Goal: Information Seeking & Learning: Find specific fact

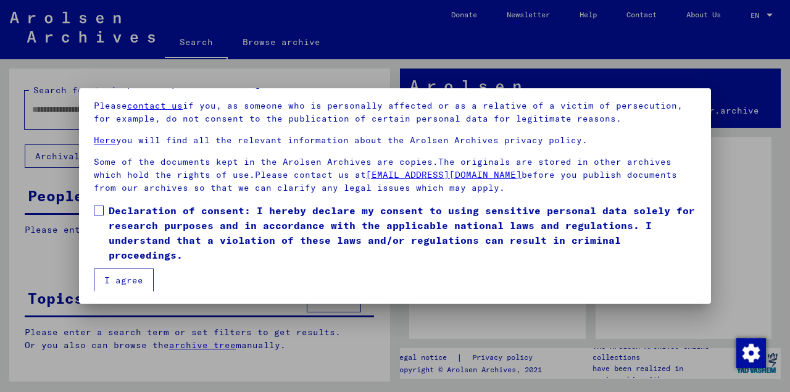
scroll to position [101, 0]
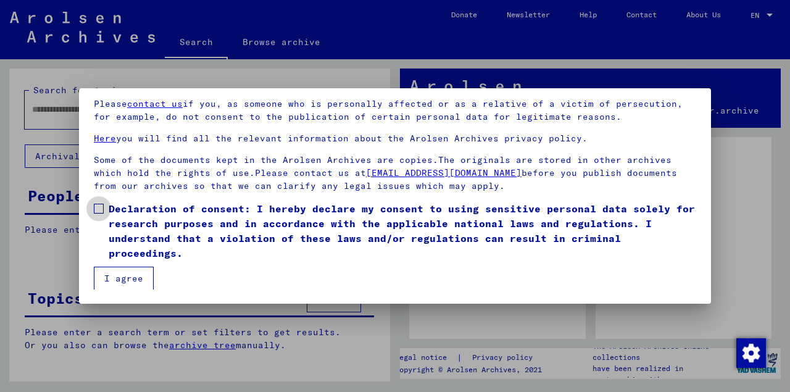
click at [96, 209] on span at bounding box center [99, 209] width 10 height 10
click at [120, 274] on button "I agree" at bounding box center [124, 278] width 60 height 23
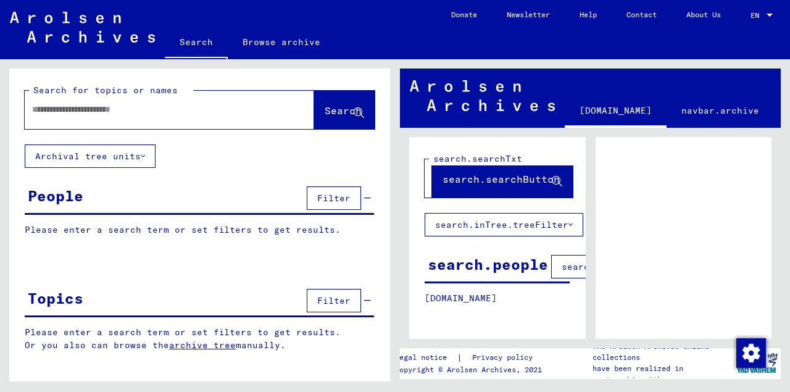
click at [142, 114] on input "text" at bounding box center [158, 109] width 253 height 13
type input "********"
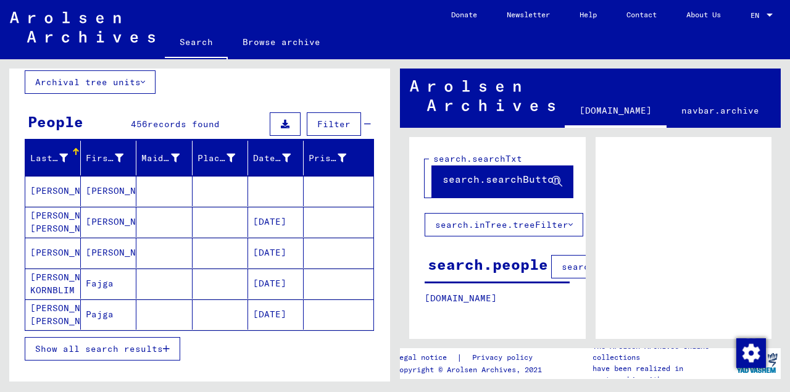
scroll to position [82, 0]
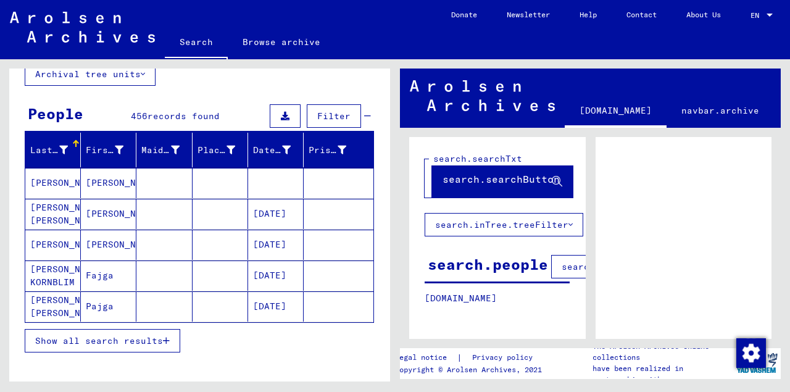
click at [127, 335] on span "Show all search results" at bounding box center [99, 340] width 128 height 11
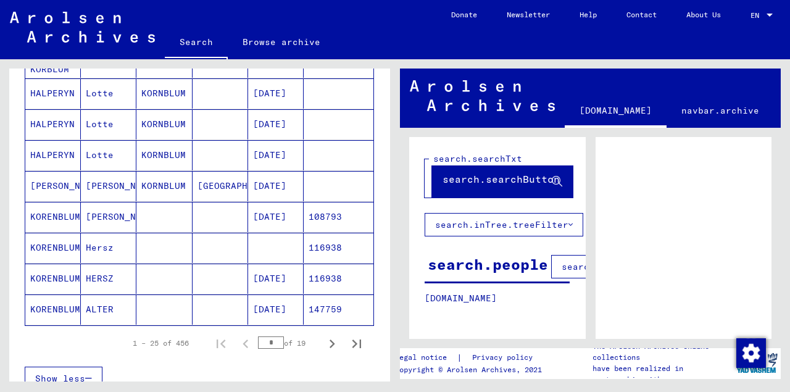
scroll to position [700, 0]
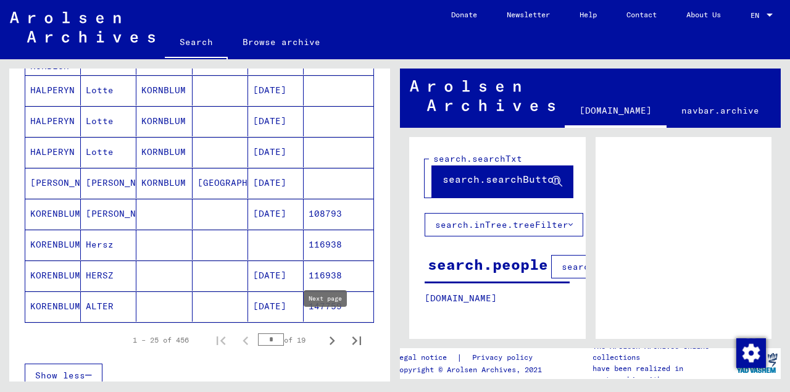
click at [324, 332] on icon "Next page" at bounding box center [332, 340] width 17 height 17
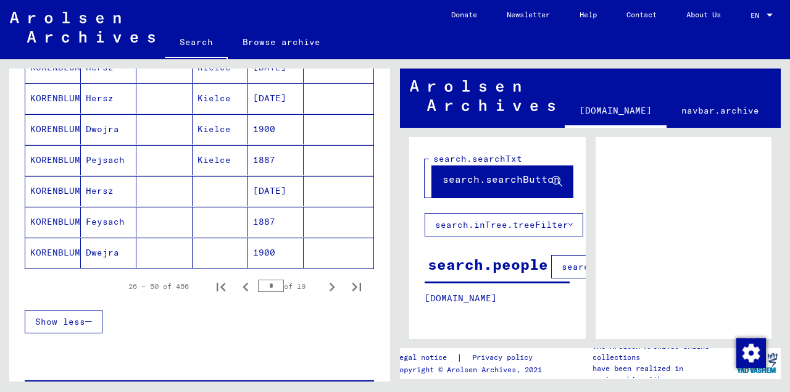
scroll to position [782, 0]
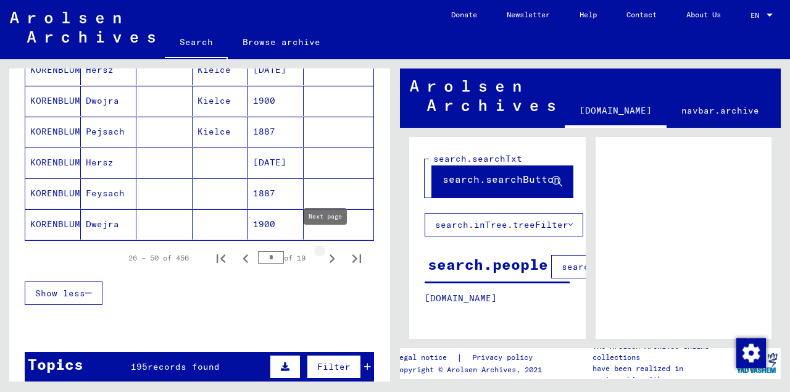
click at [330, 254] on icon "Next page" at bounding box center [333, 258] width 6 height 9
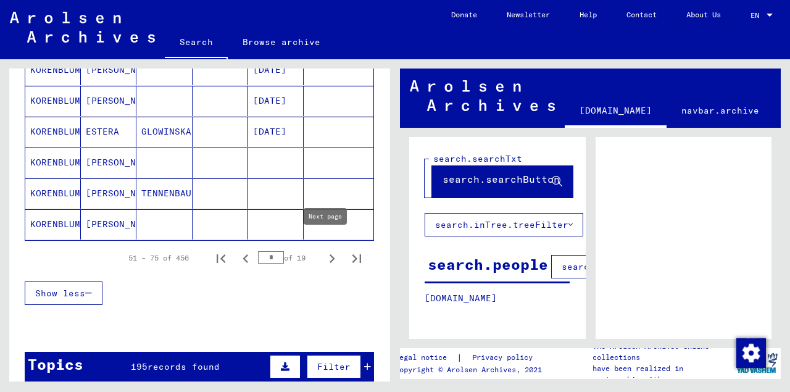
click at [324, 250] on icon "Next page" at bounding box center [332, 258] width 17 height 17
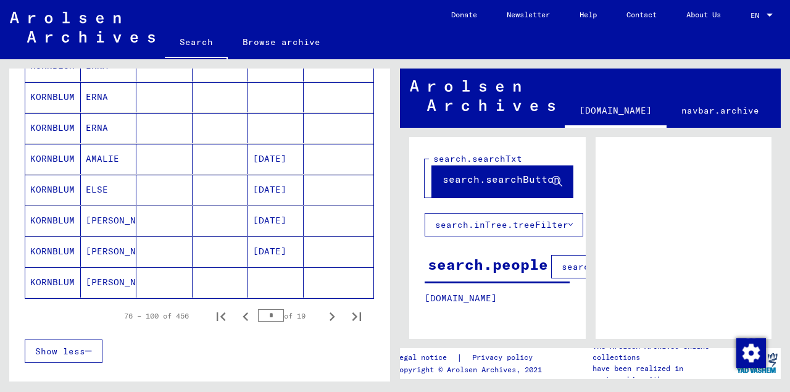
scroll to position [741, 0]
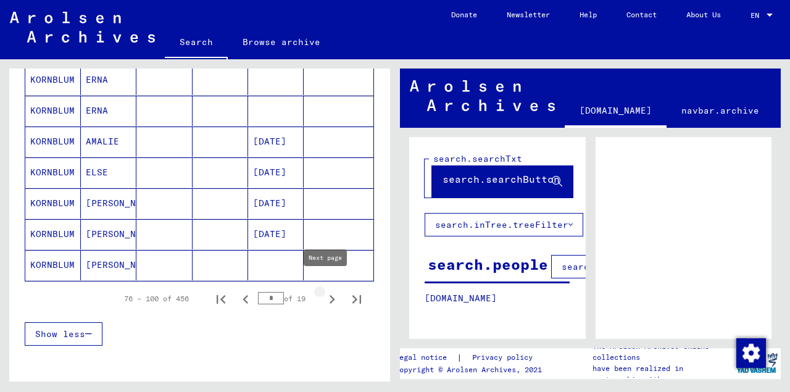
click at [326, 291] on icon "Next page" at bounding box center [332, 299] width 17 height 17
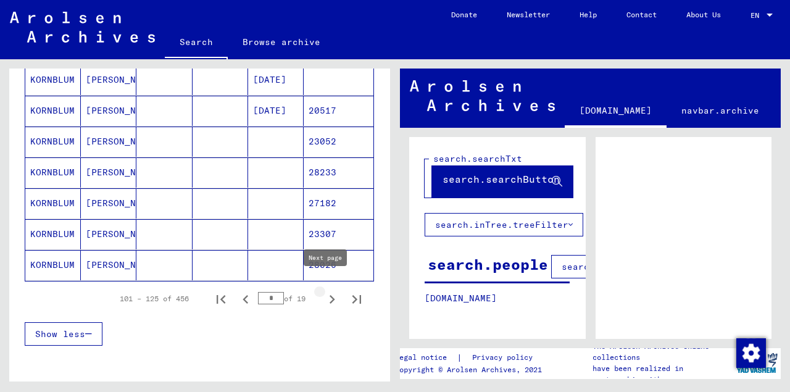
drag, startPoint x: 326, startPoint y: 288, endPoint x: 322, endPoint y: 269, distance: 18.9
click at [327, 291] on icon "Next page" at bounding box center [332, 299] width 17 height 17
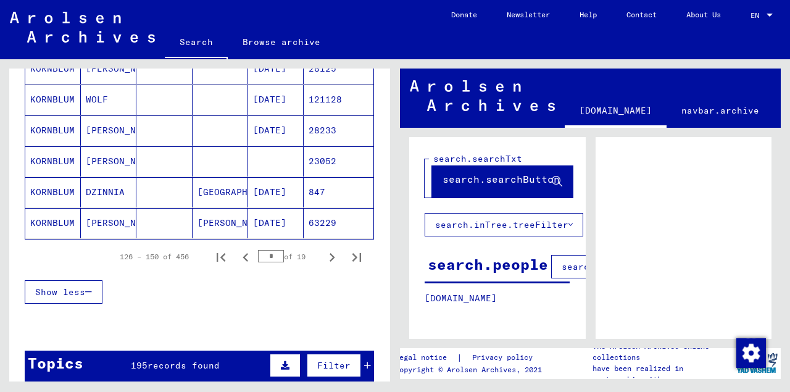
scroll to position [823, 0]
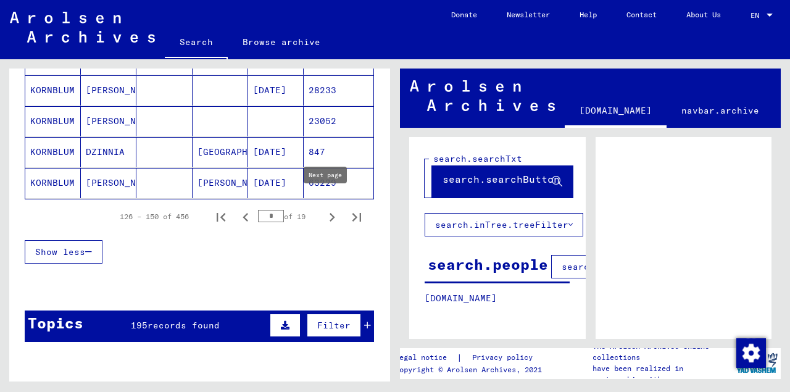
click at [330, 213] on icon "Next page" at bounding box center [333, 217] width 6 height 9
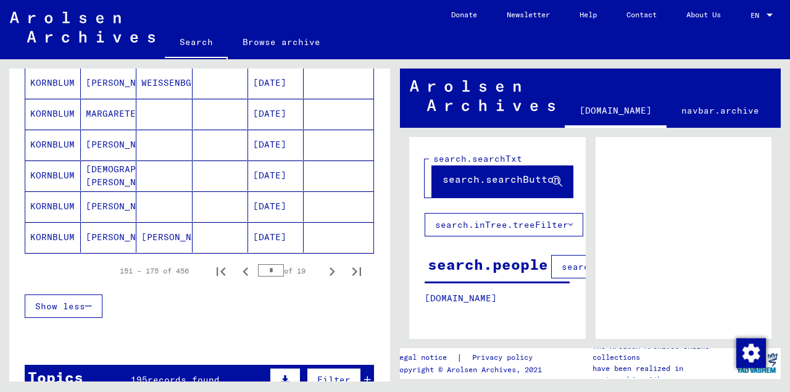
scroll to position [782, 0]
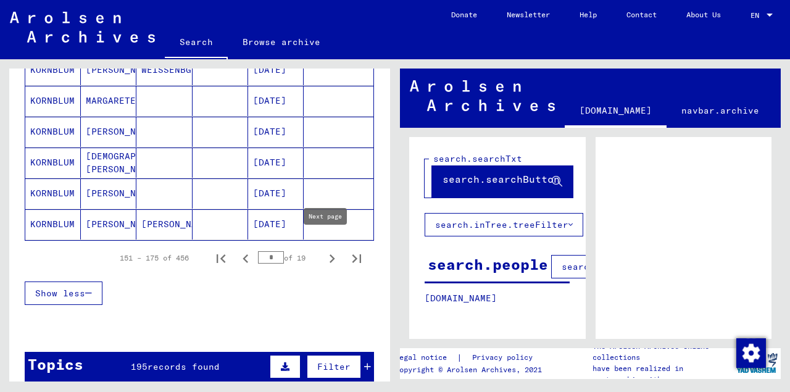
click at [324, 250] on icon "Next page" at bounding box center [332, 258] width 17 height 17
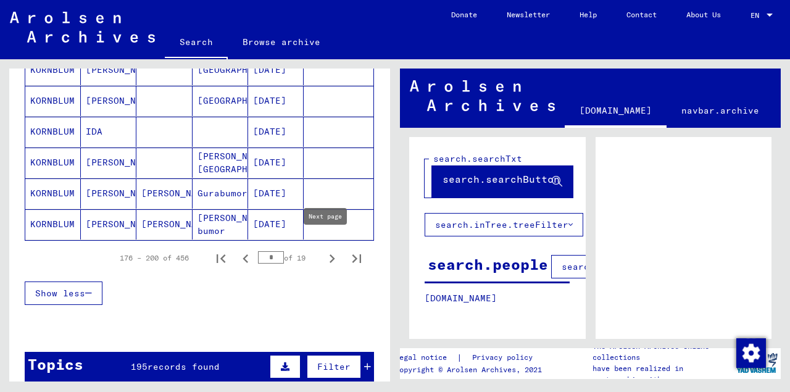
click at [325, 250] on icon "Next page" at bounding box center [332, 258] width 17 height 17
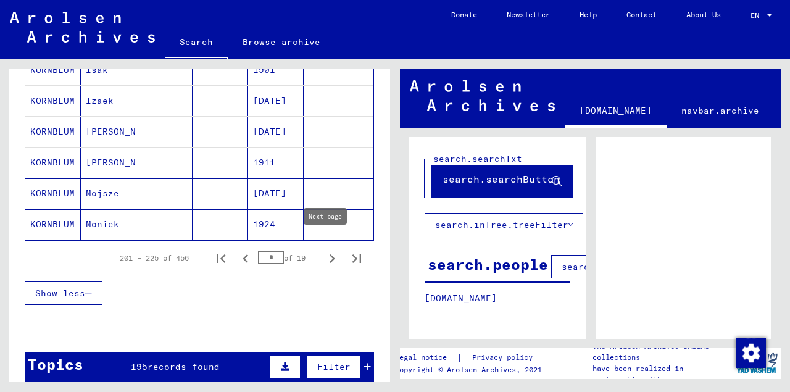
click at [325, 250] on icon "Next page" at bounding box center [332, 258] width 17 height 17
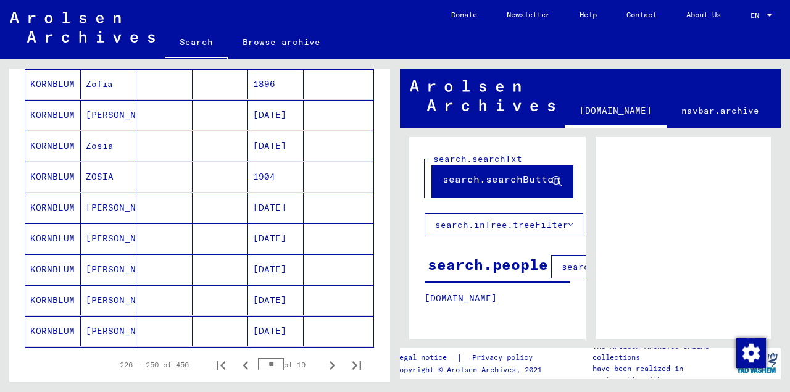
scroll to position [700, 0]
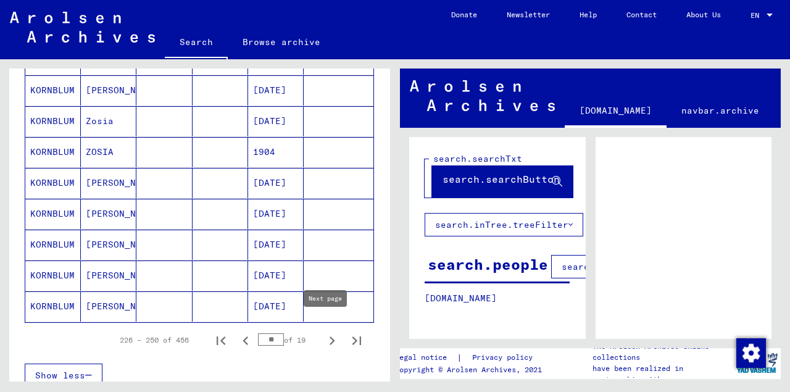
click at [324, 332] on icon "Next page" at bounding box center [332, 340] width 17 height 17
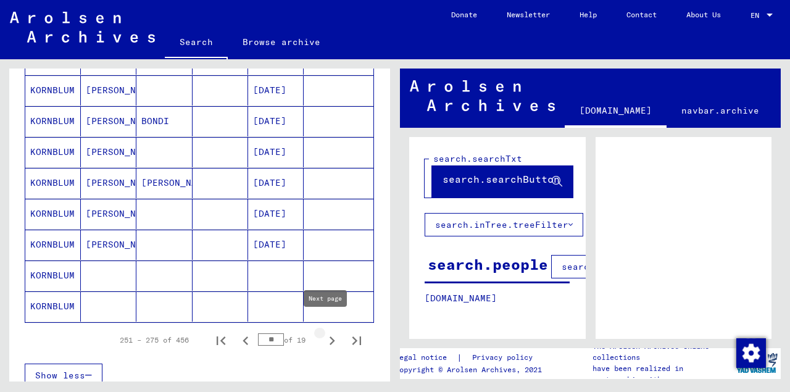
click at [330, 337] on icon "Next page" at bounding box center [333, 341] width 6 height 9
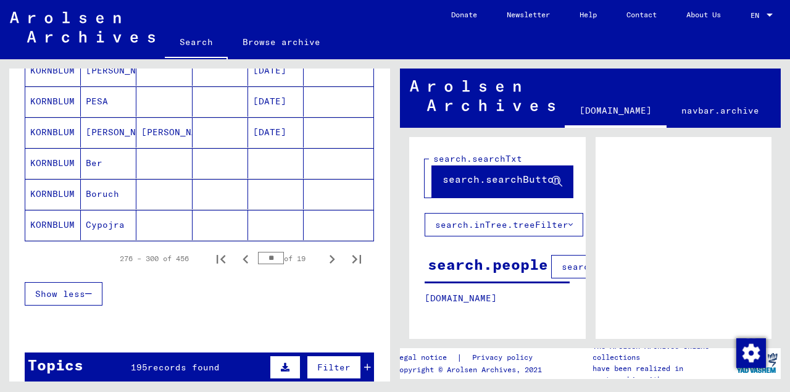
scroll to position [782, 0]
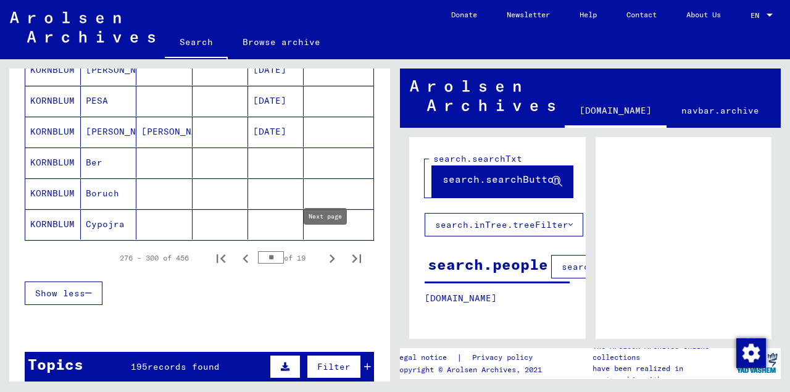
click at [324, 250] on icon "Next page" at bounding box center [332, 258] width 17 height 17
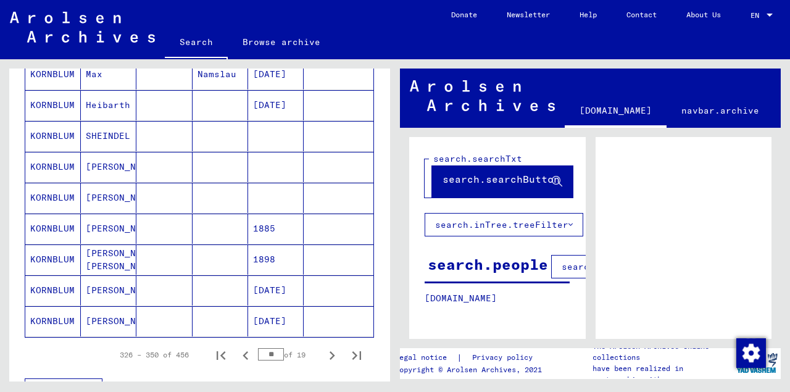
scroll to position [700, 0]
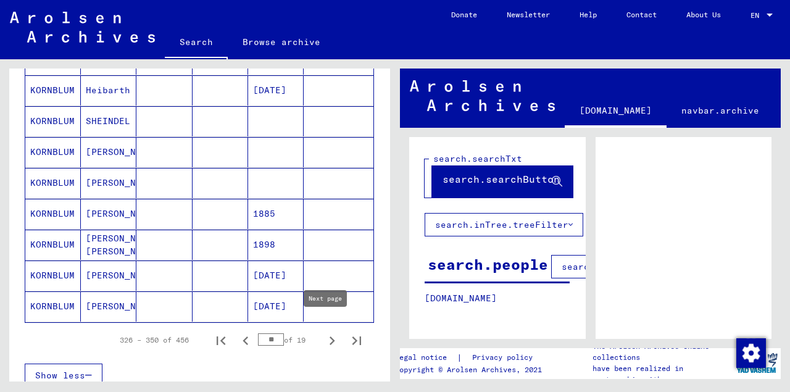
click at [326, 332] on icon "Next page" at bounding box center [332, 340] width 17 height 17
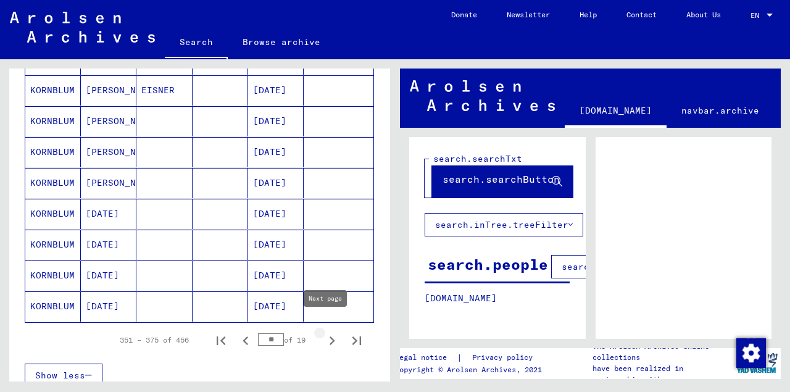
click at [330, 337] on icon "Next page" at bounding box center [333, 341] width 6 height 9
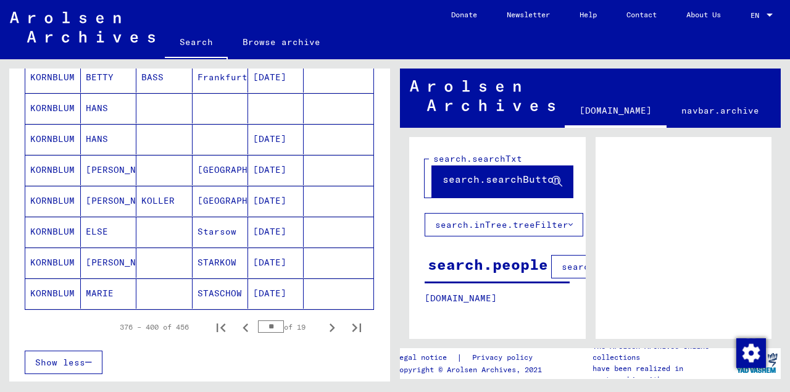
scroll to position [741, 0]
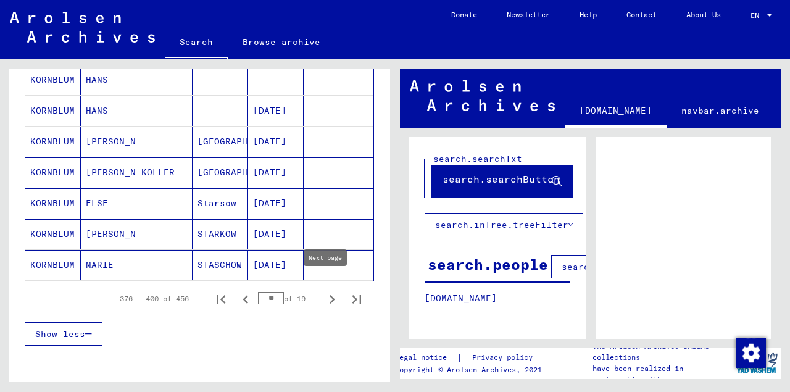
click at [330, 295] on icon "Next page" at bounding box center [333, 299] width 6 height 9
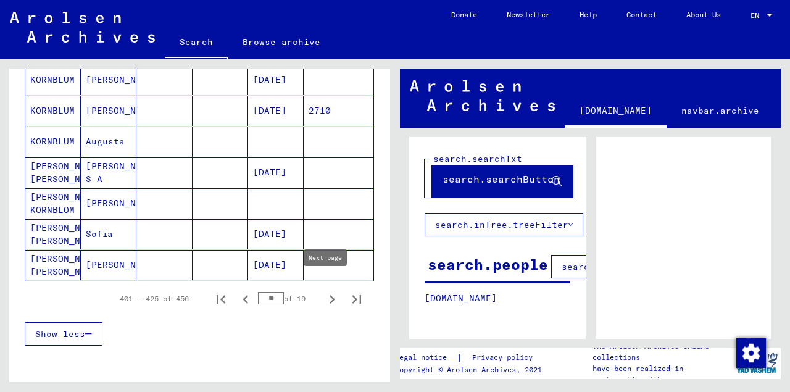
click at [325, 291] on icon "Next page" at bounding box center [332, 299] width 17 height 17
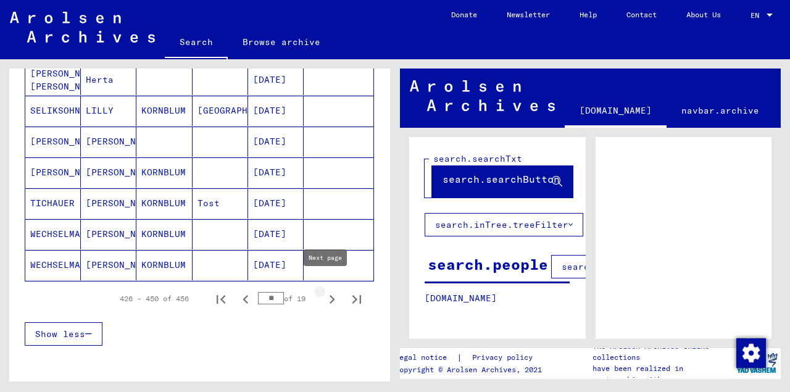
click at [330, 295] on icon "Next page" at bounding box center [333, 299] width 6 height 9
type input "**"
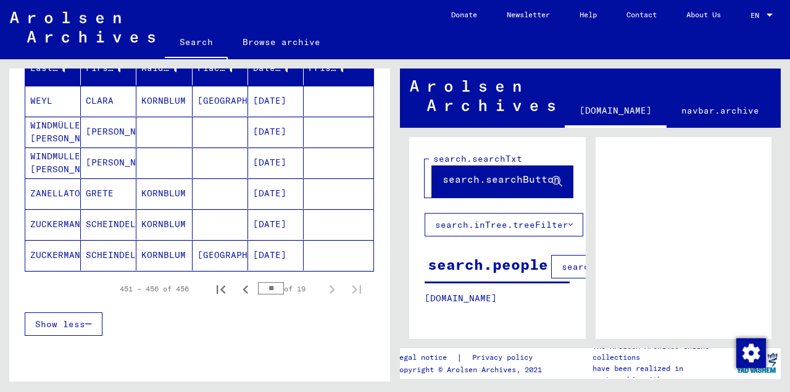
scroll to position [0, 0]
